Goal: Task Accomplishment & Management: Use online tool/utility

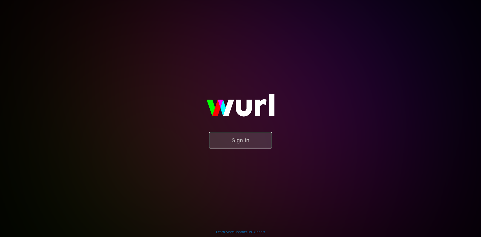
click at [251, 139] on button "Sign In" at bounding box center [240, 140] width 63 height 16
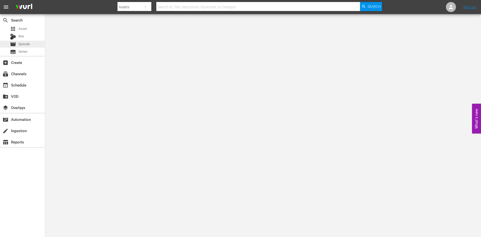
click at [34, 41] on div "movie Episode" at bounding box center [22, 44] width 45 height 7
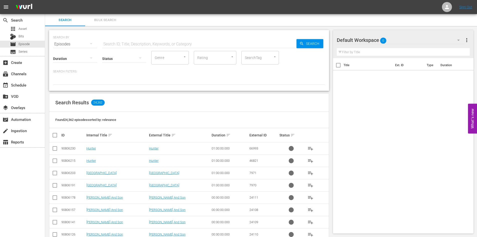
click at [445, 36] on div "Default Workspace 0" at bounding box center [401, 40] width 128 height 14
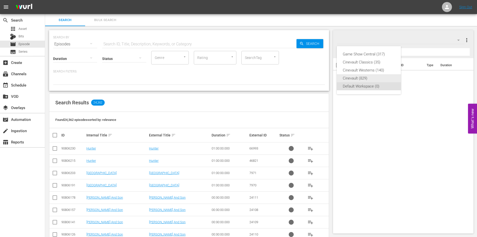
click at [378, 78] on div "Cinevault (829)" at bounding box center [369, 78] width 52 height 8
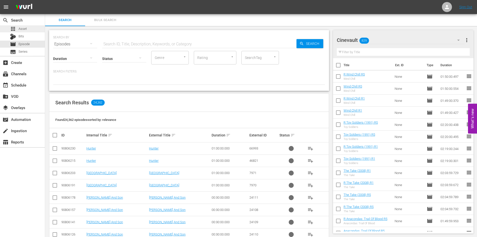
click at [40, 29] on div "apps Asset" at bounding box center [22, 28] width 45 height 7
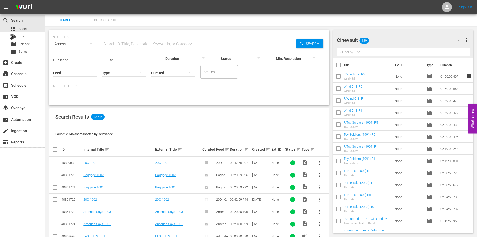
click at [195, 41] on input "text" at bounding box center [199, 44] width 194 height 12
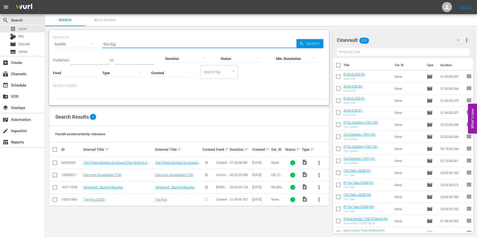
type input "the fog"
click at [54, 198] on input "checkbox" at bounding box center [55, 200] width 6 height 6
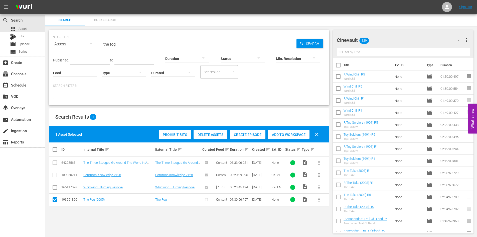
click at [247, 131] on div "Create Episode" at bounding box center [248, 135] width 36 height 10
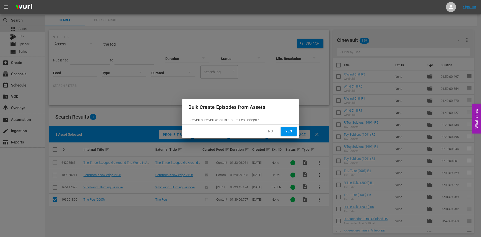
click at [289, 129] on span "Yes" at bounding box center [288, 131] width 8 height 6
checkbox input "false"
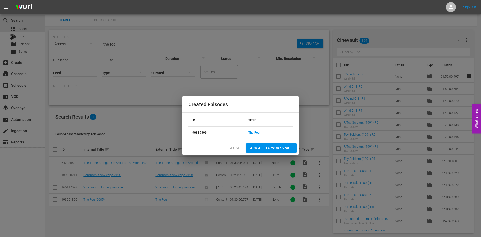
click at [256, 130] on td "The Fog" at bounding box center [268, 132] width 48 height 13
click at [257, 131] on link "The Fog" at bounding box center [253, 133] width 11 height 4
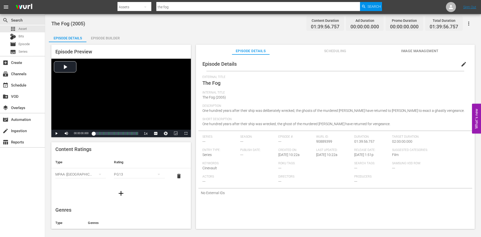
click at [113, 39] on div "Episode Builder" at bounding box center [105, 38] width 38 height 12
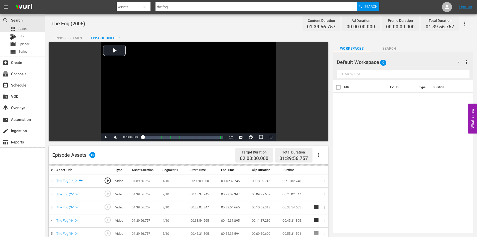
click at [377, 63] on div "Default Workspace 0" at bounding box center [400, 62] width 127 height 14
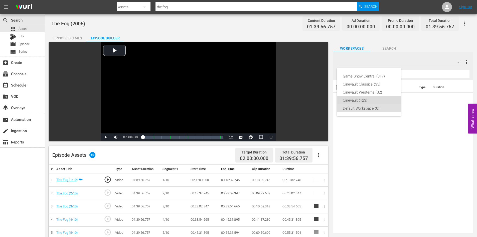
click at [369, 99] on div "Cinevault (123)" at bounding box center [369, 100] width 52 height 8
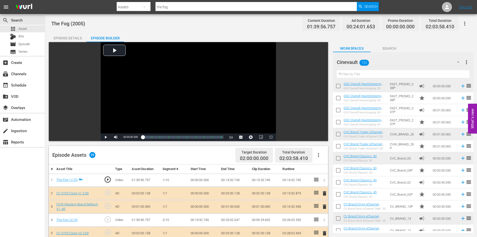
click at [415, 74] on input "text" at bounding box center [403, 74] width 133 height 8
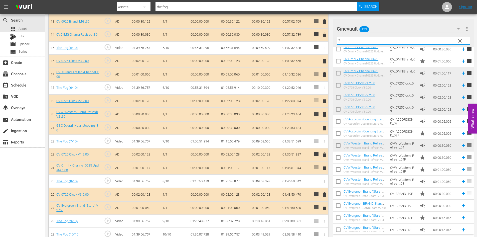
scroll to position [326, 0]
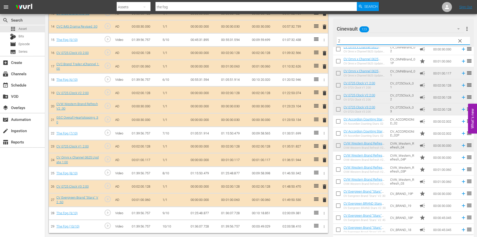
type input "2"
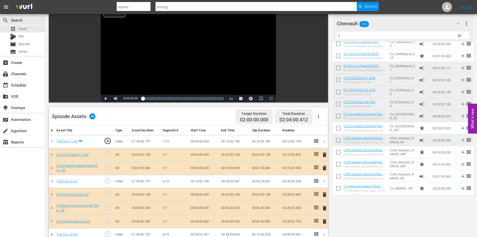
scroll to position [0, 0]
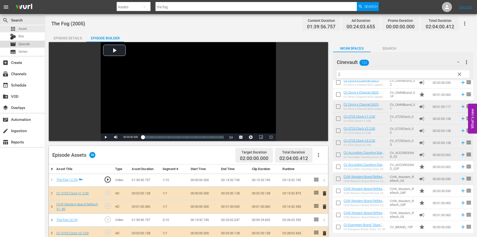
click at [40, 41] on div "movie Episode" at bounding box center [22, 44] width 45 height 7
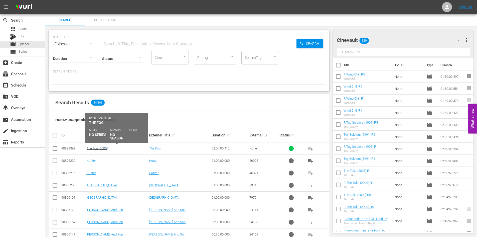
click at [95, 149] on link "The Fog (2005)" at bounding box center [96, 148] width 21 height 4
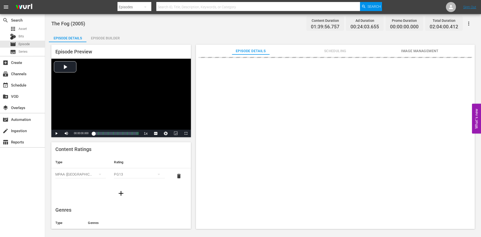
click at [102, 34] on div "Episode Builder" at bounding box center [105, 38] width 38 height 12
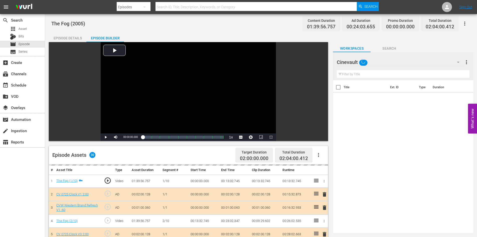
click at [75, 32] on div "Episode Details" at bounding box center [68, 38] width 38 height 12
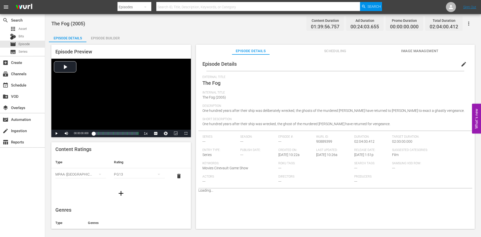
click at [458, 68] on button "edit" at bounding box center [464, 64] width 12 height 12
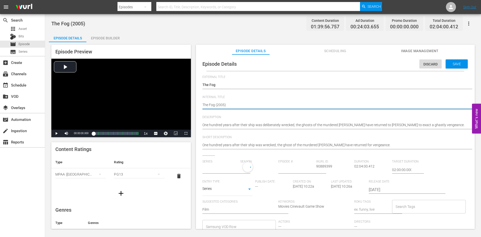
type textarea "The Fog (2005)"
type textarea "The Fog (2005) R"
type input "No Series"
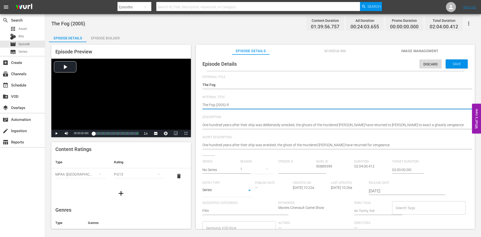
type textarea "The Fog (2005) R1"
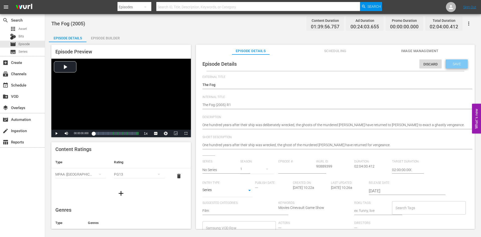
click at [455, 62] on span "Save" at bounding box center [457, 64] width 16 height 4
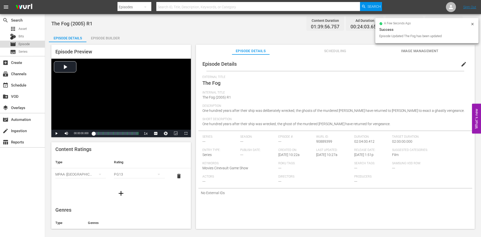
click at [37, 45] on div "movie Episode" at bounding box center [22, 44] width 45 height 7
